Goal: Find specific page/section: Find specific page/section

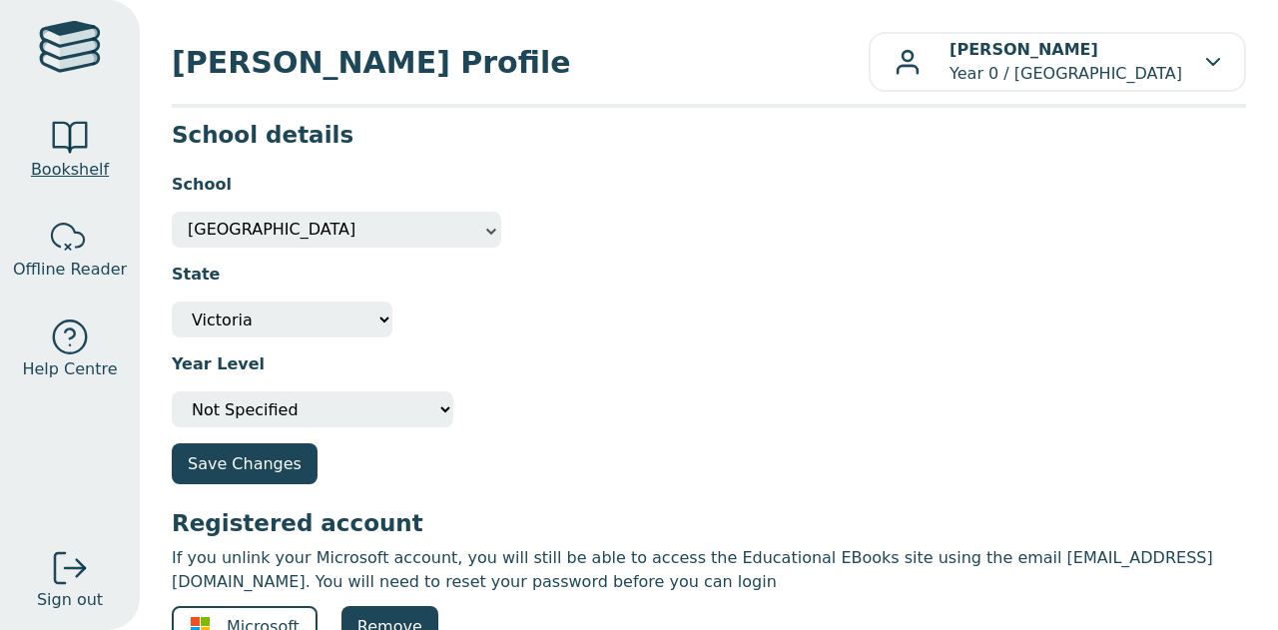
click at [80, 159] on span "Bookshelf" at bounding box center [70, 170] width 78 height 24
click at [70, 175] on span "Bookshelf" at bounding box center [70, 170] width 78 height 24
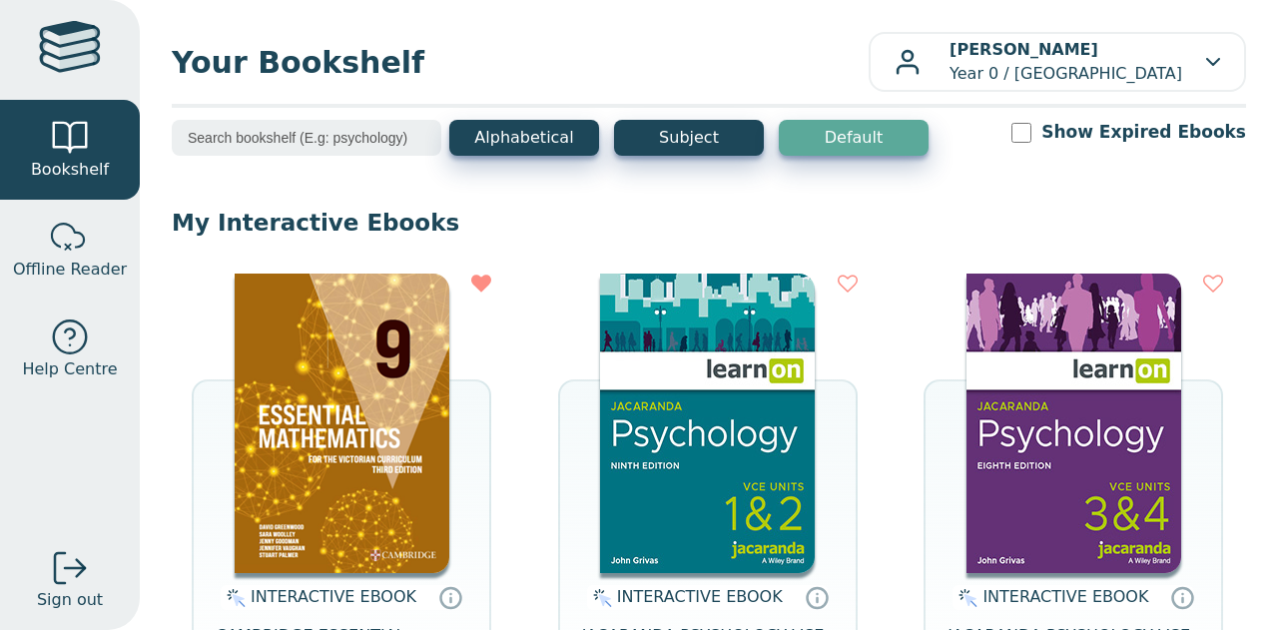
click at [352, 464] on img at bounding box center [342, 424] width 215 height 300
